Goal: Transaction & Acquisition: Purchase product/service

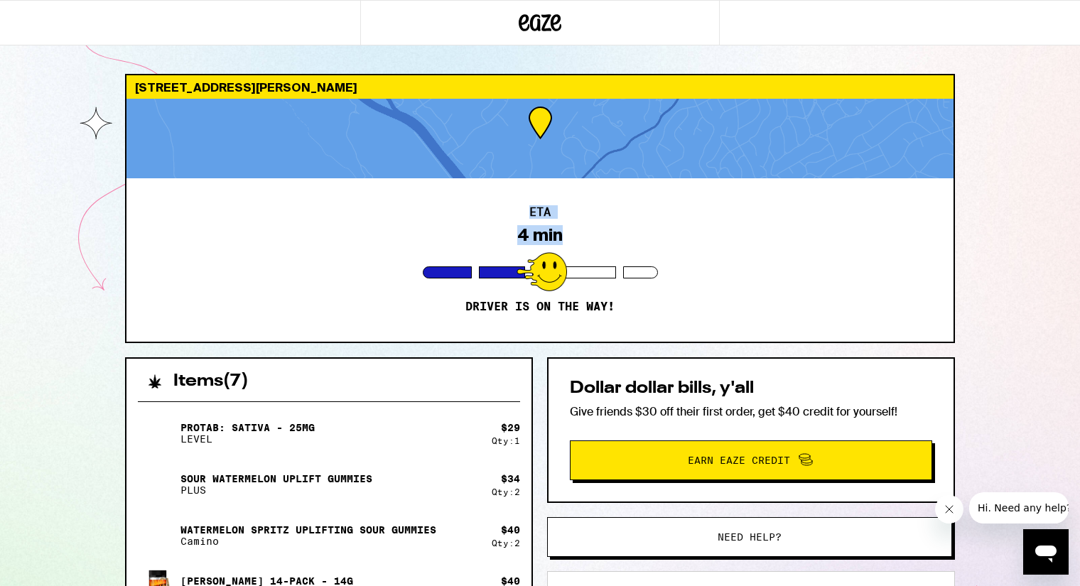
drag, startPoint x: 1033, startPoint y: 158, endPoint x: 1039, endPoint y: 185, distance: 28.3
click at [1038, 185] on div "2475 Skyfarm Dr Hillsborough 94010 ETA 4 min Driver is on the way! Items ( 7 ) …" at bounding box center [540, 436] width 1080 height 873
drag, startPoint x: 948, startPoint y: 510, endPoint x: 954, endPoint y: 505, distance: 8.0
click at [948, 510] on icon "Close message from company" at bounding box center [948, 509] width 7 height 7
click at [1059, 172] on div "2475 Skyfarm Dr Hillsborough 94010 ETA 4 min Driver is on the way! Items ( 7 ) …" at bounding box center [540, 436] width 1080 height 873
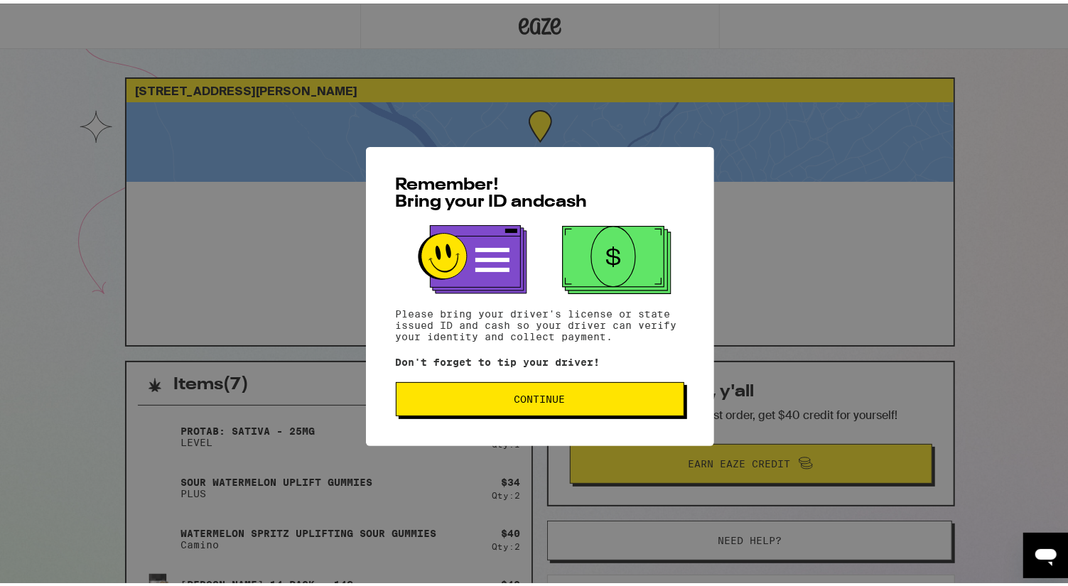
click at [544, 389] on button "Continue" at bounding box center [540, 396] width 289 height 34
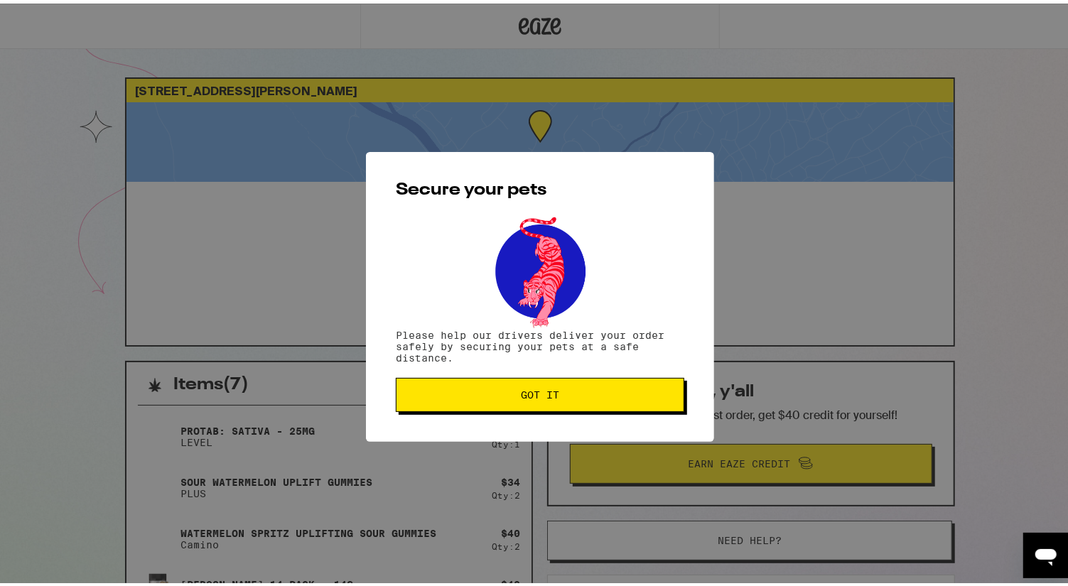
click at [544, 389] on span "Got it" at bounding box center [540, 392] width 38 height 10
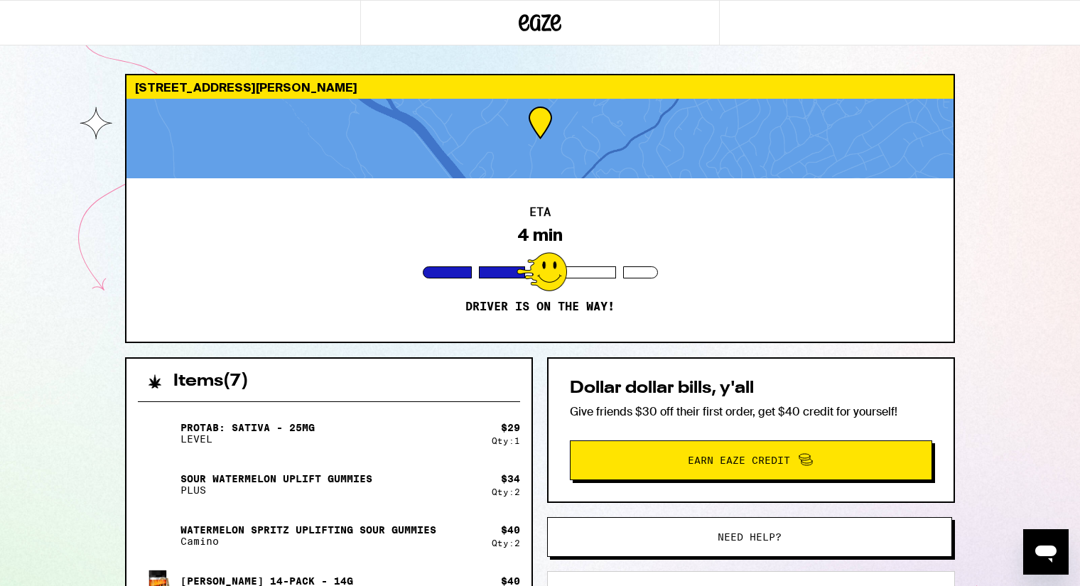
drag, startPoint x: 1077, startPoint y: 76, endPoint x: 1080, endPoint y: 134, distance: 57.6
click at [1067, 138] on div "2475 Skyfarm Dr Hillsborough 94010 ETA 4 min Driver is on the way! Items ( 7 ) …" at bounding box center [540, 436] width 1080 height 873
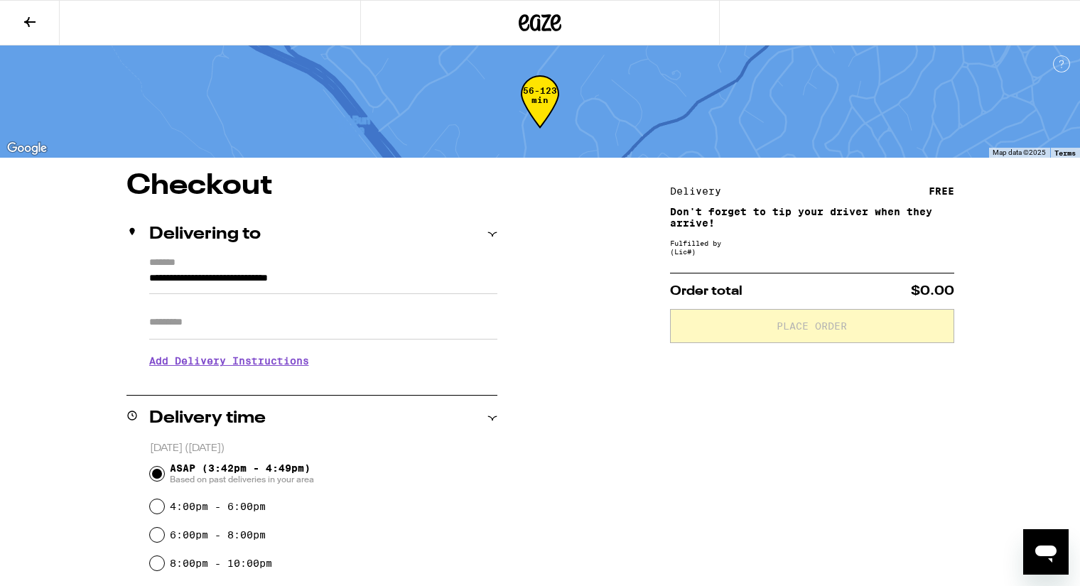
click at [30, 16] on icon at bounding box center [29, 22] width 17 height 17
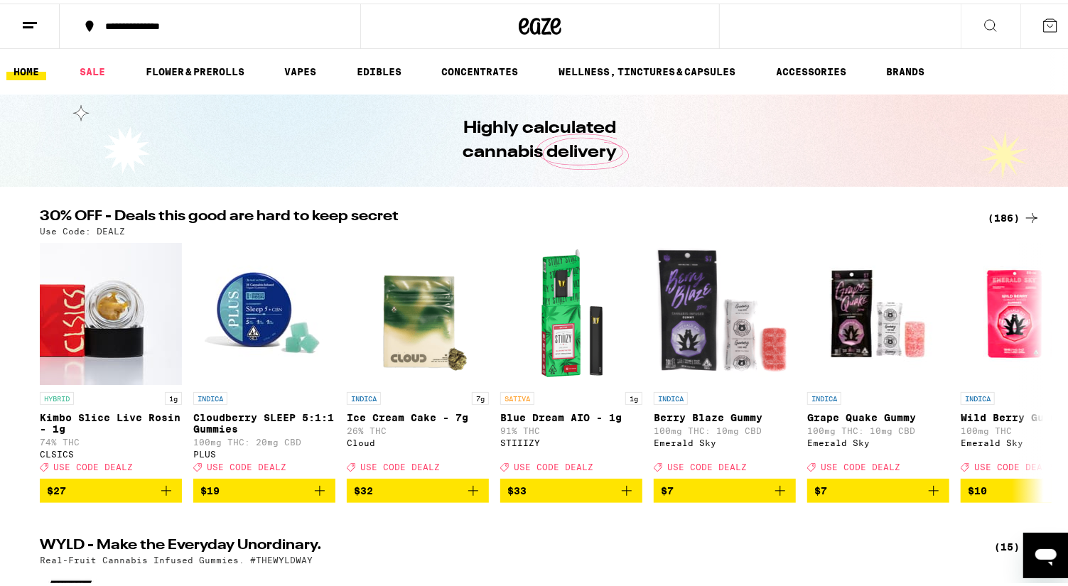
click at [29, 20] on icon at bounding box center [29, 22] width 17 height 17
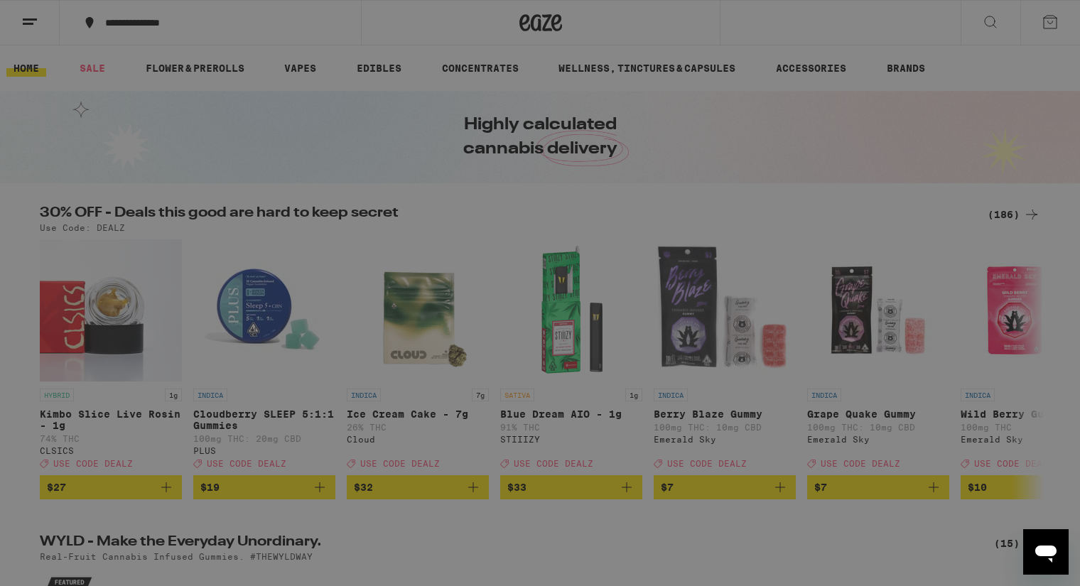
click at [888, 133] on div "Menu Shop Buy It Again Sale Flower & Prerolls Vapes Edibles Concentrates Wellne…" at bounding box center [540, 293] width 1080 height 586
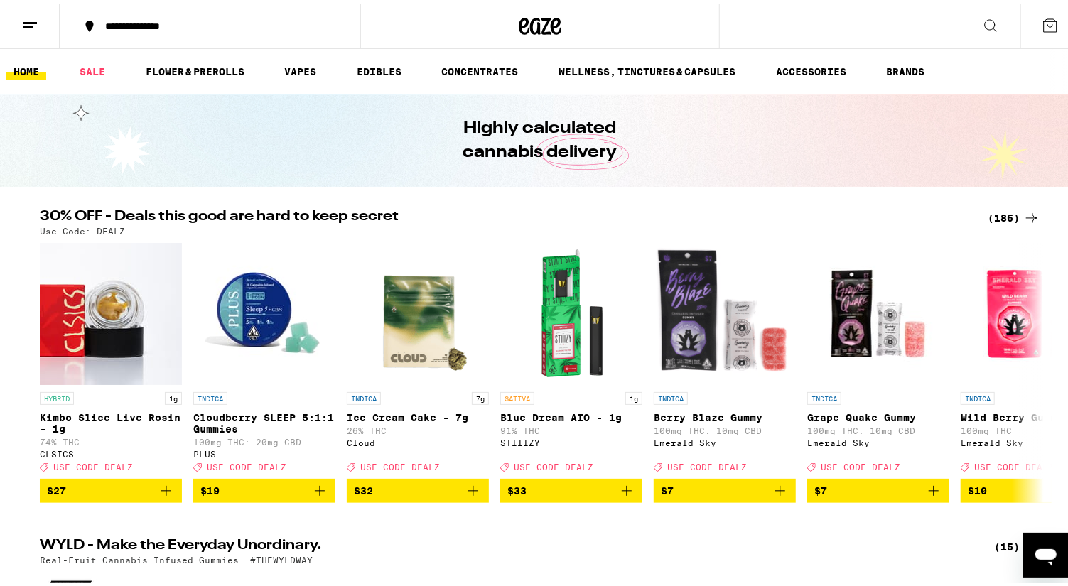
click at [1042, 22] on icon at bounding box center [1050, 22] width 17 height 17
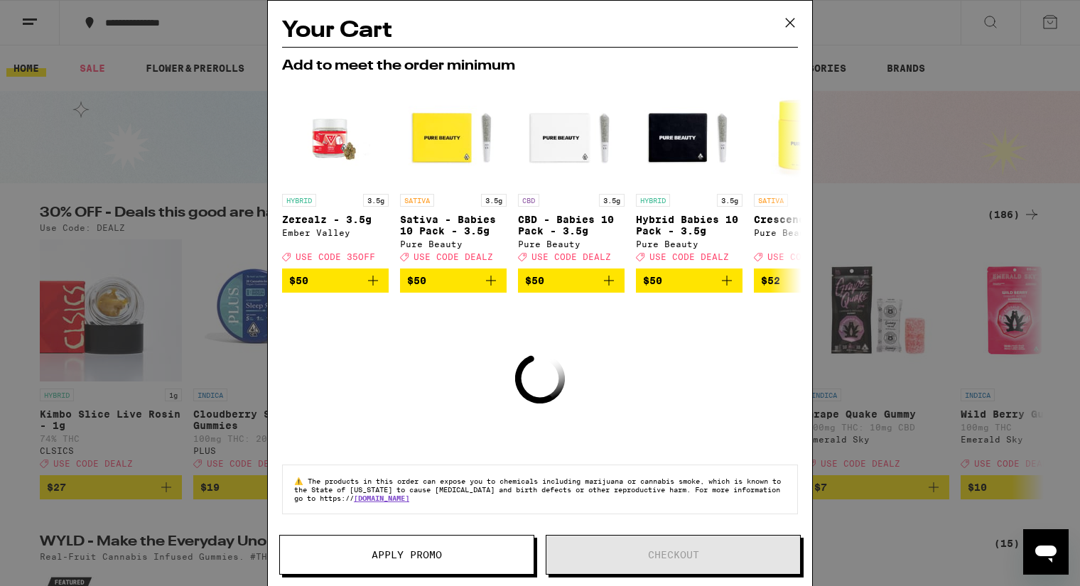
click at [787, 22] on icon at bounding box center [790, 22] width 21 height 21
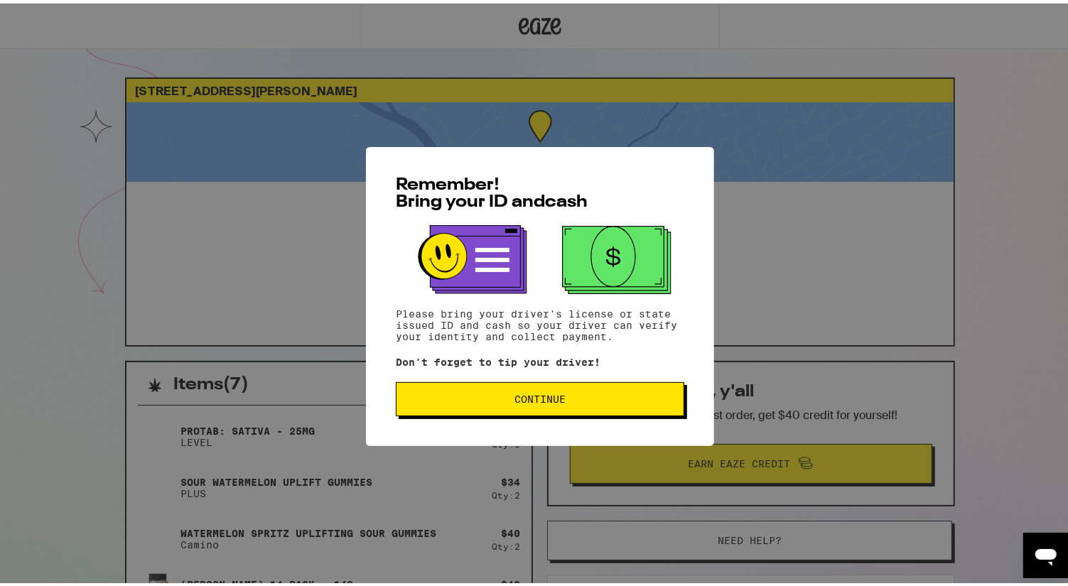
click at [573, 393] on button "Continue" at bounding box center [540, 396] width 289 height 34
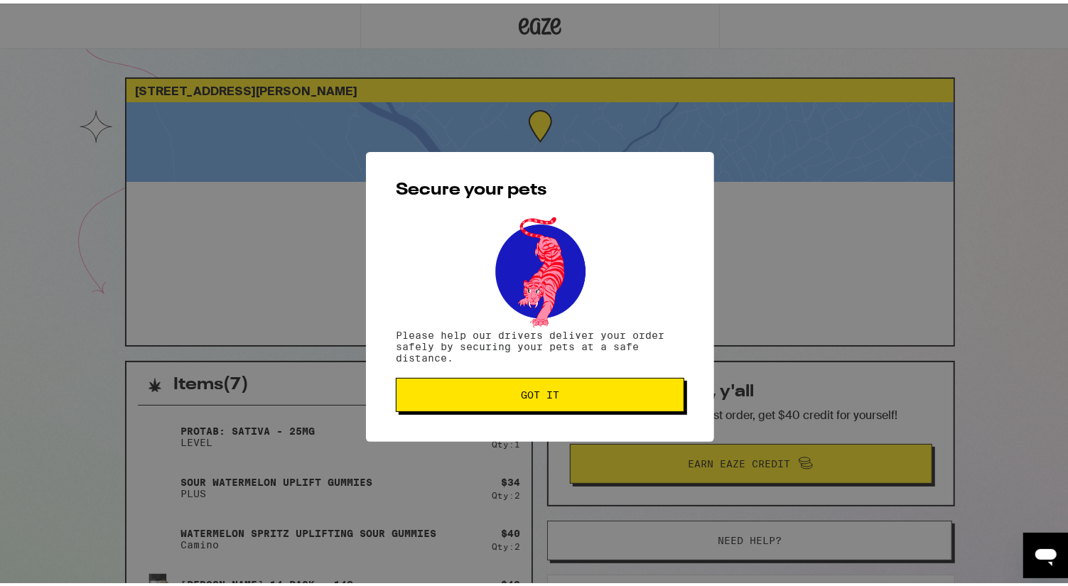
click at [573, 393] on span "Got it" at bounding box center [540, 392] width 264 height 10
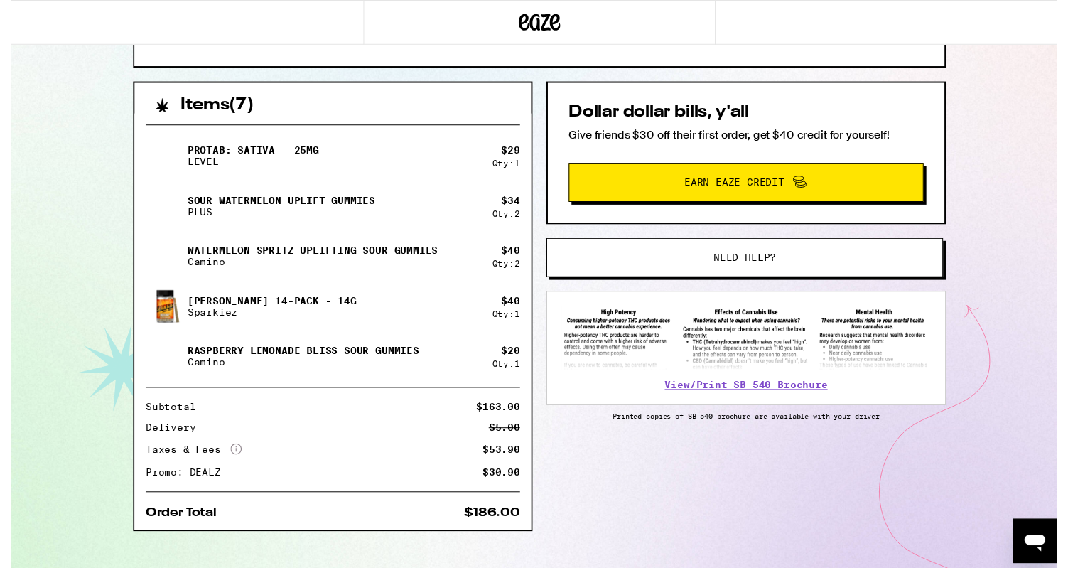
scroll to position [286, 0]
